Goal: Transaction & Acquisition: Purchase product/service

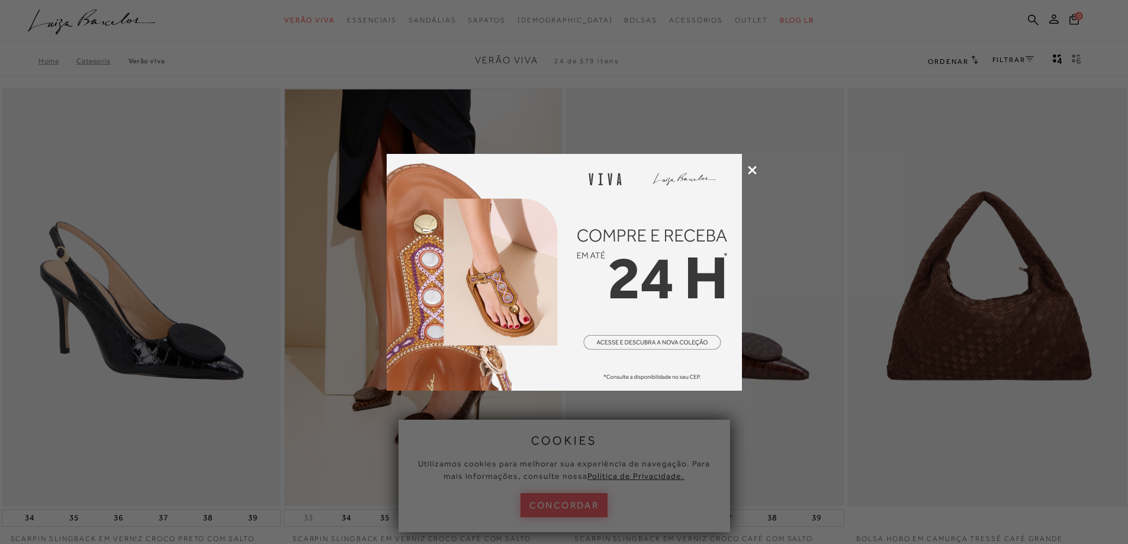
click at [754, 168] on icon at bounding box center [752, 170] width 9 height 9
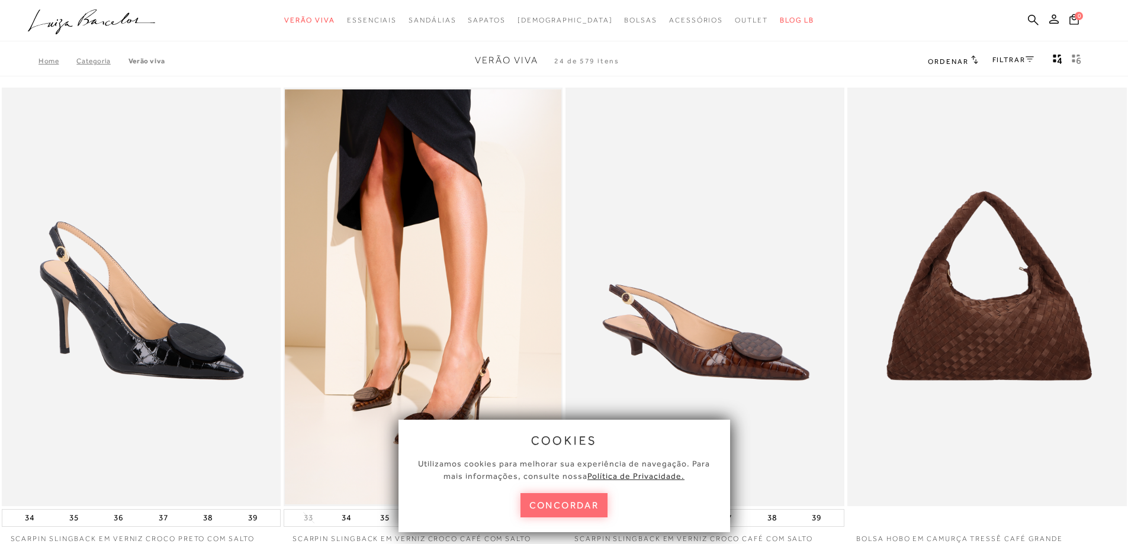
click at [560, 505] on button "concordar" at bounding box center [565, 505] width 88 height 24
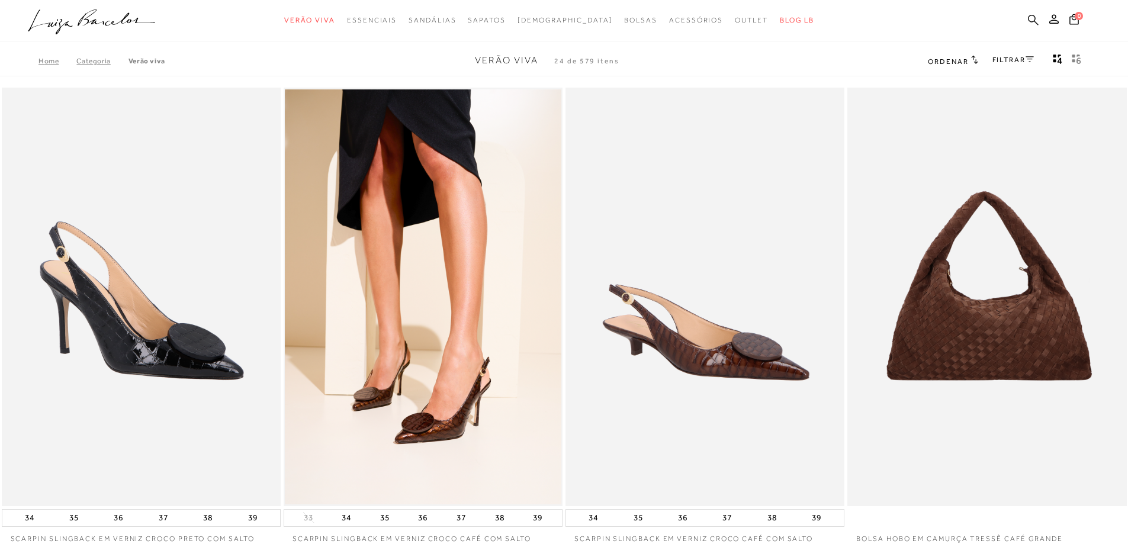
click at [1033, 19] on icon at bounding box center [1033, 19] width 11 height 11
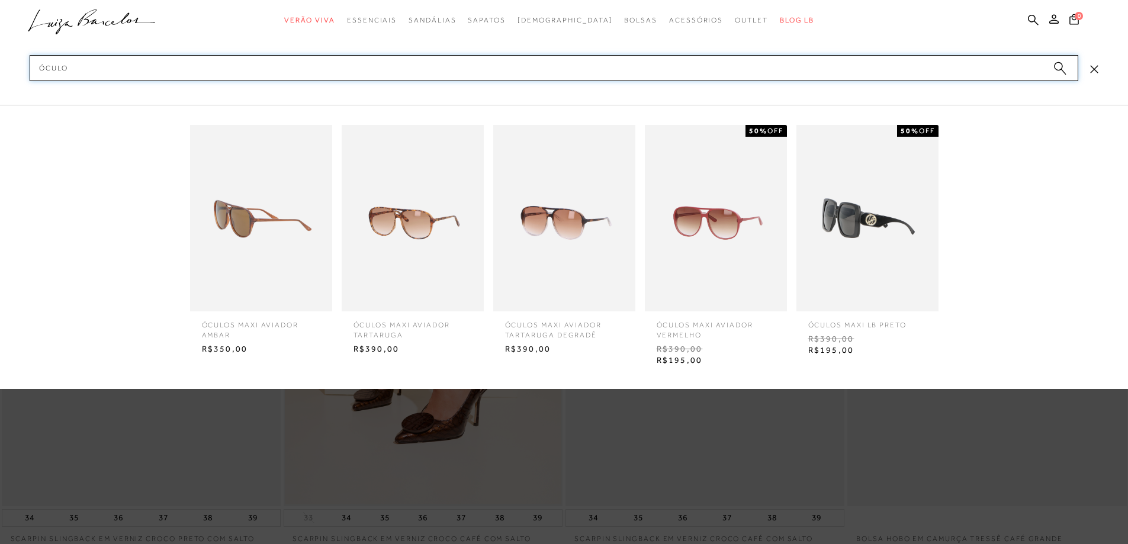
type input "óculos"
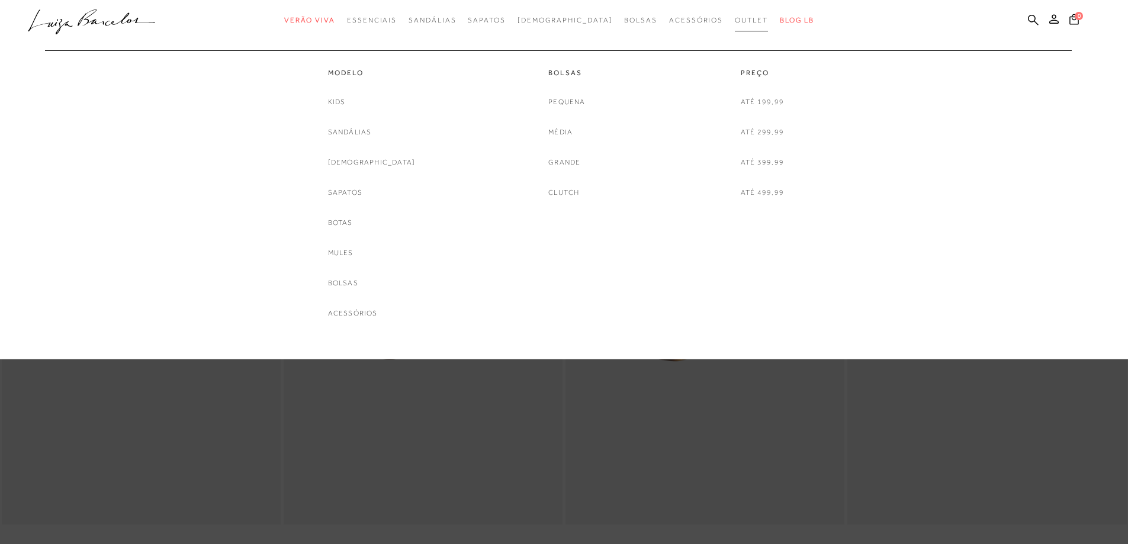
click at [735, 15] on link "Outlet" at bounding box center [751, 20] width 33 height 22
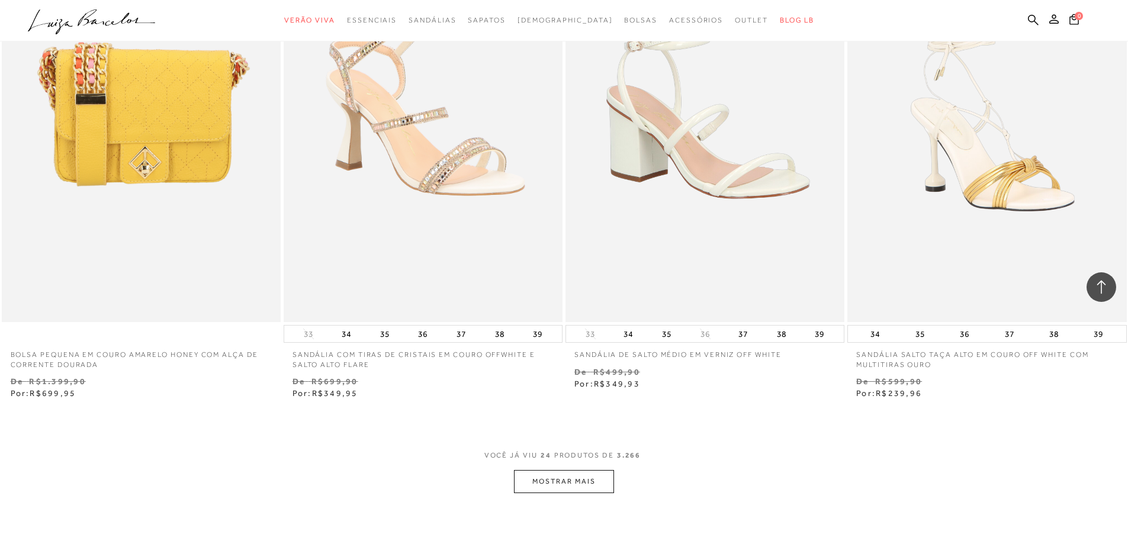
scroll to position [2724, 0]
click at [558, 486] on button "MOSTRAR MAIS" at bounding box center [563, 482] width 99 height 23
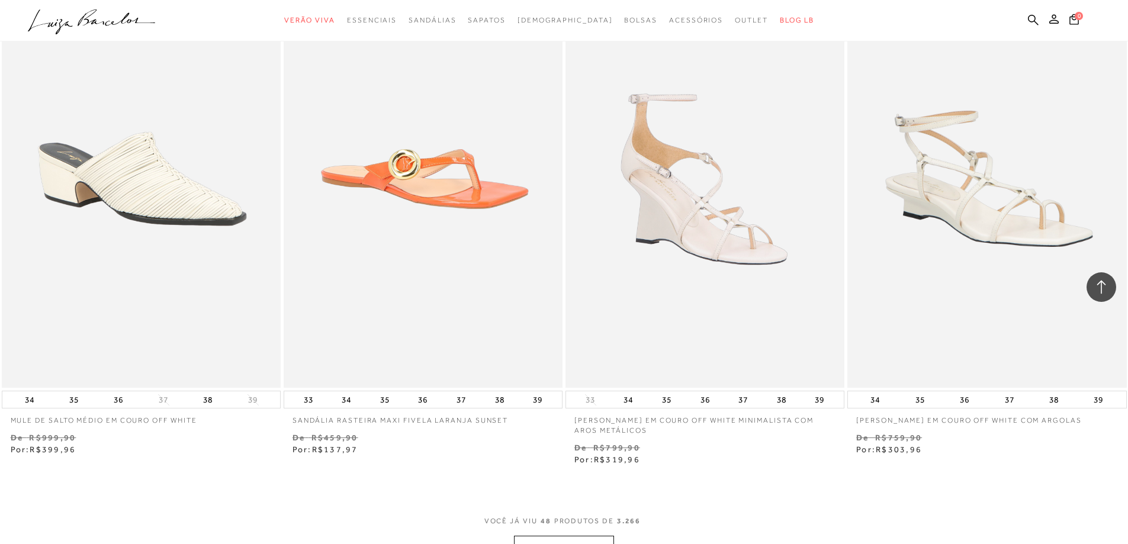
scroll to position [5981, 0]
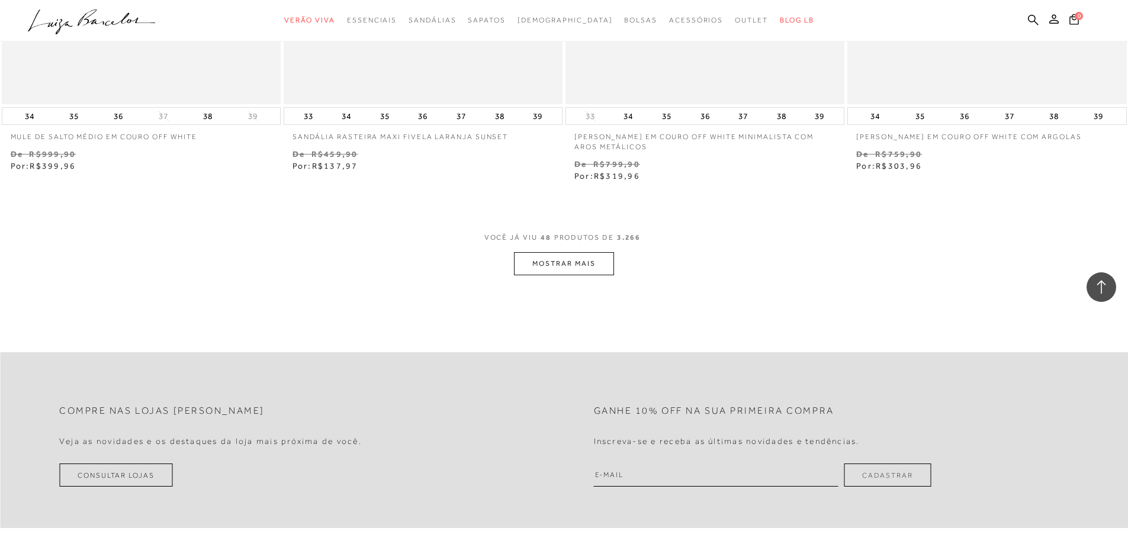
click at [542, 263] on button "MOSTRAR MAIS" at bounding box center [563, 263] width 99 height 23
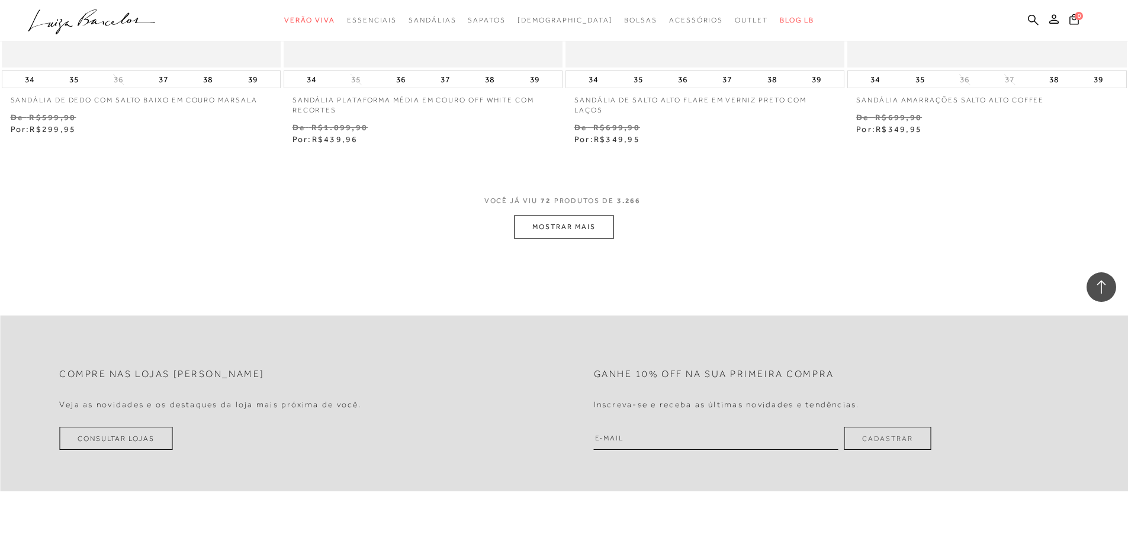
scroll to position [9061, 0]
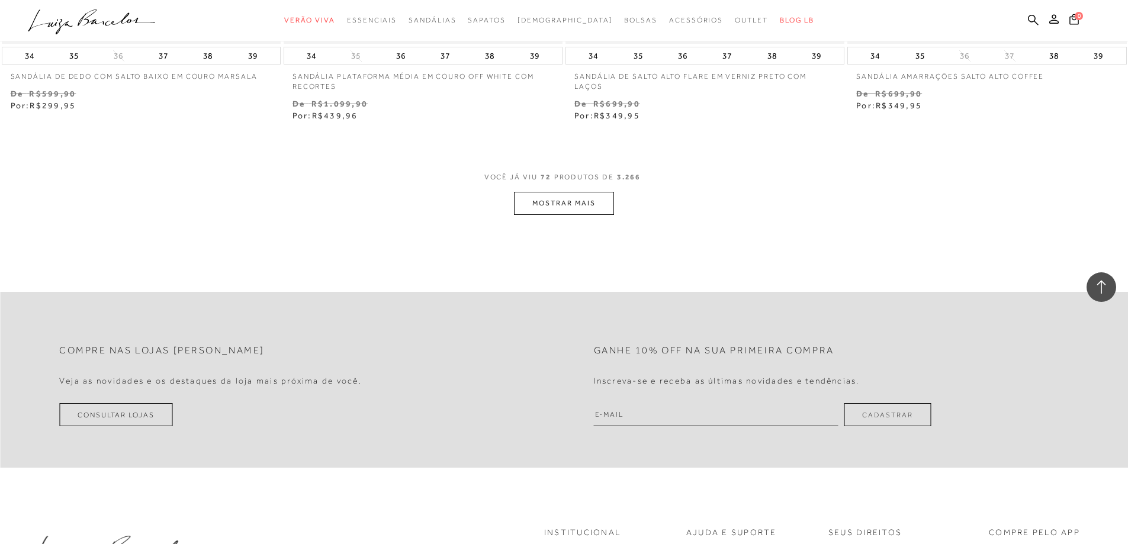
click at [577, 204] on button "MOSTRAR MAIS" at bounding box center [563, 203] width 99 height 23
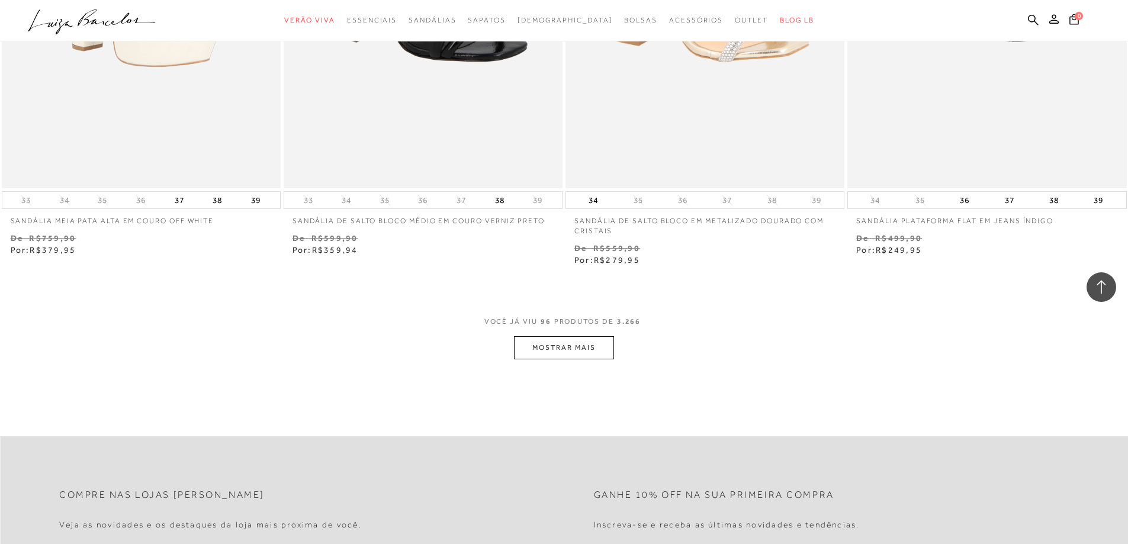
scroll to position [11963, 0]
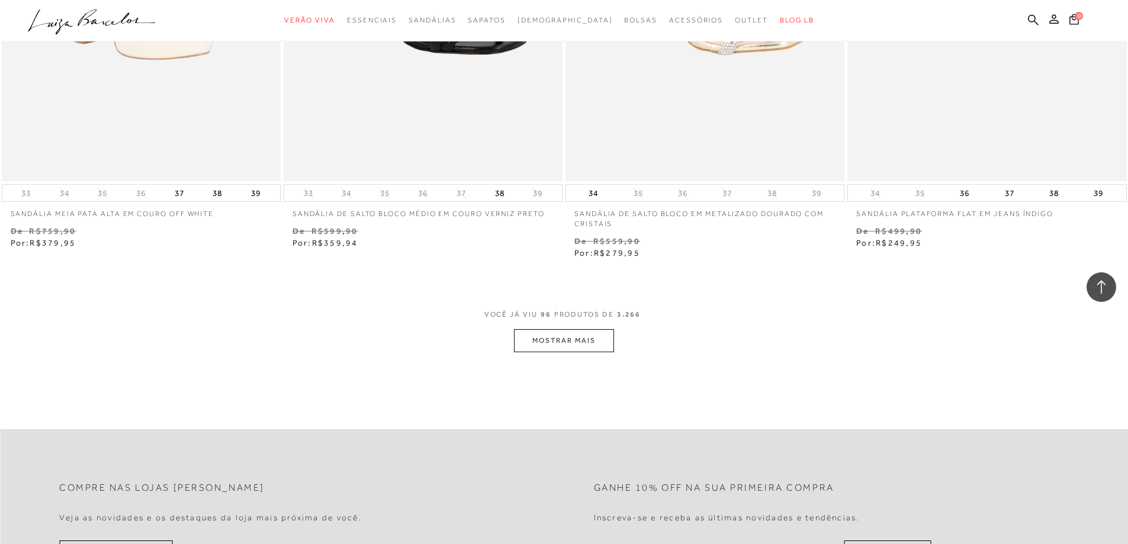
click at [588, 343] on button "MOSTRAR MAIS" at bounding box center [563, 340] width 99 height 23
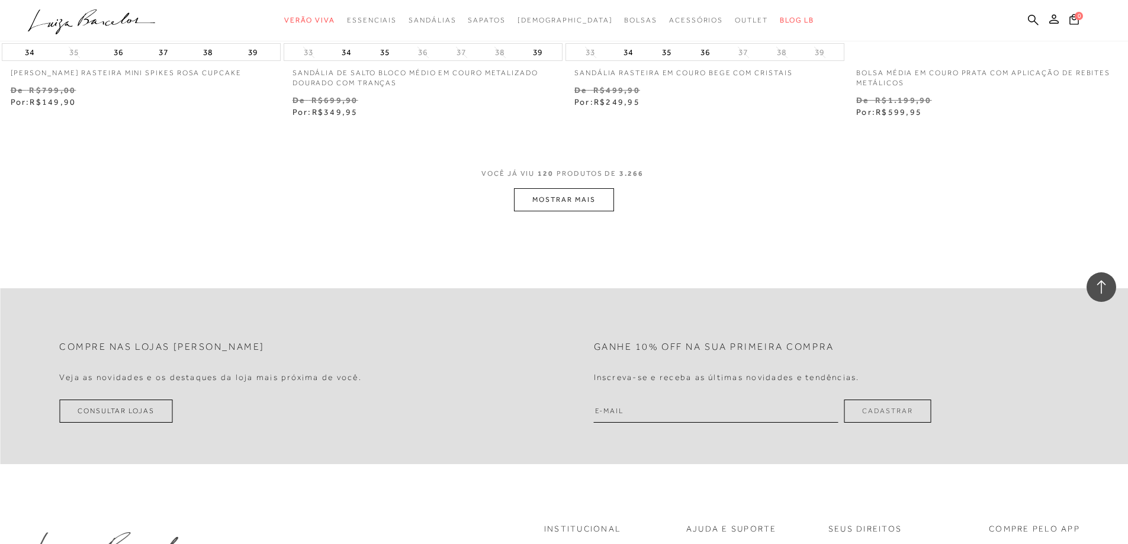
scroll to position [15161, 0]
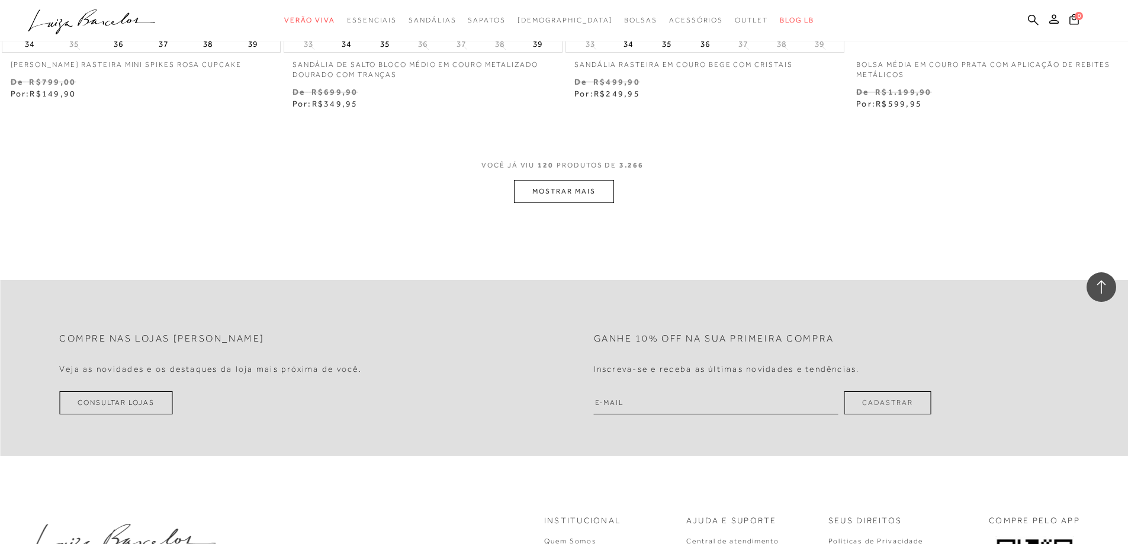
click at [589, 184] on button "MOSTRAR MAIS" at bounding box center [563, 191] width 99 height 23
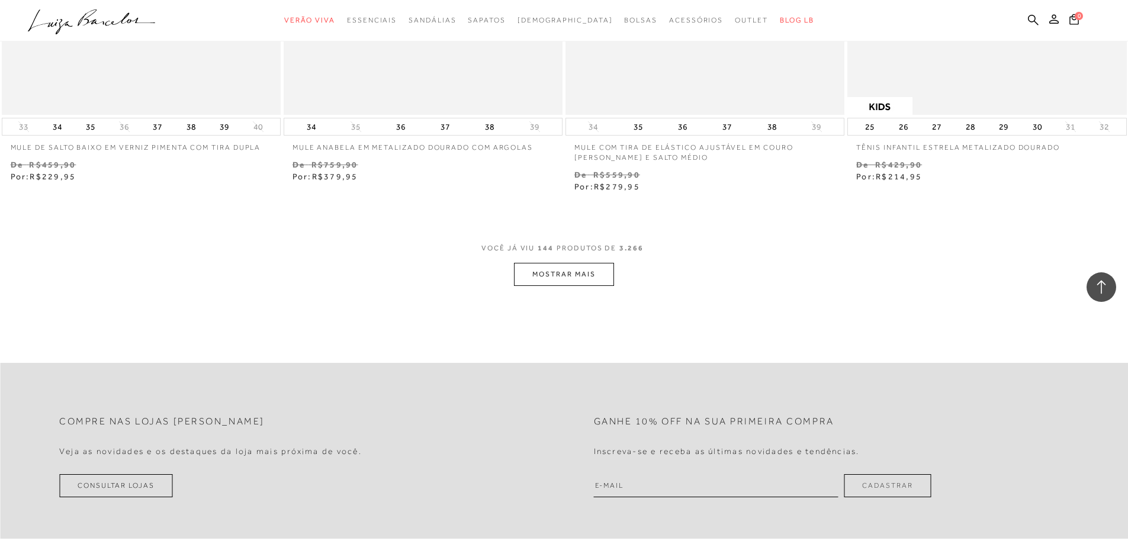
scroll to position [18122, 0]
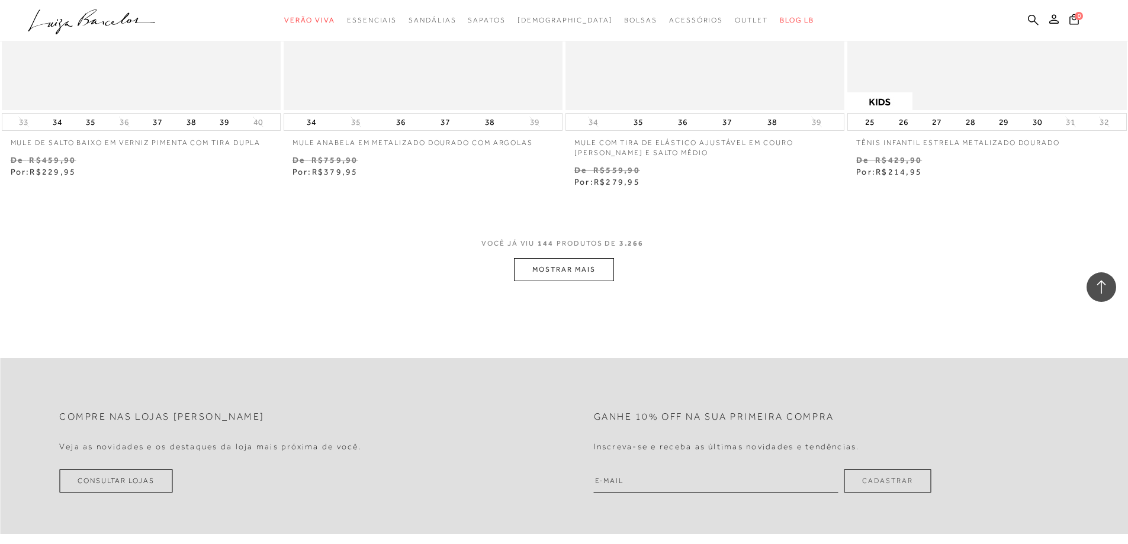
click at [568, 258] on button "MOSTRAR MAIS" at bounding box center [563, 269] width 99 height 23
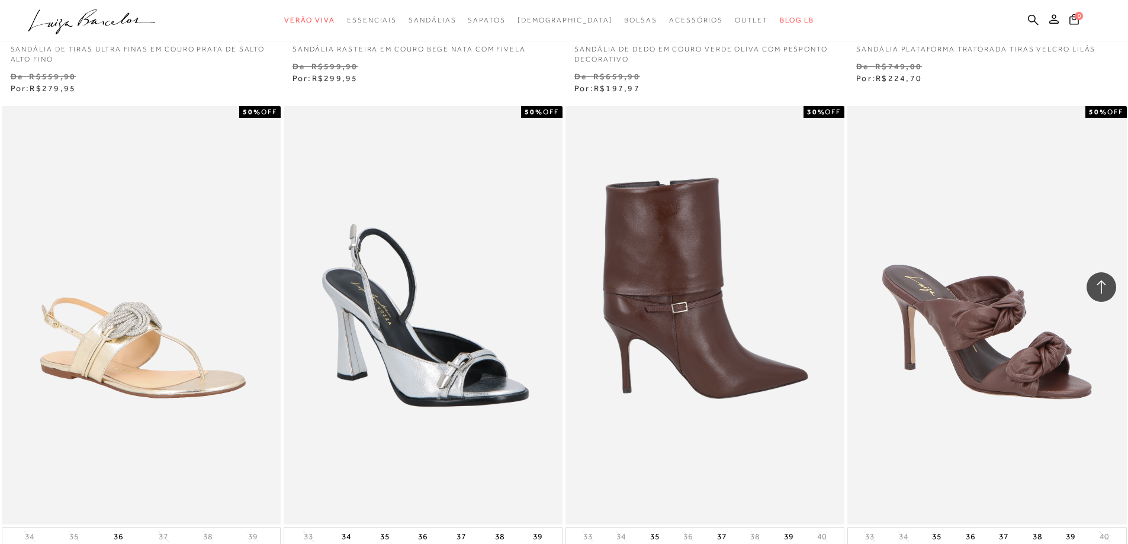
scroll to position [19366, 0]
